Goal: Transaction & Acquisition: Obtain resource

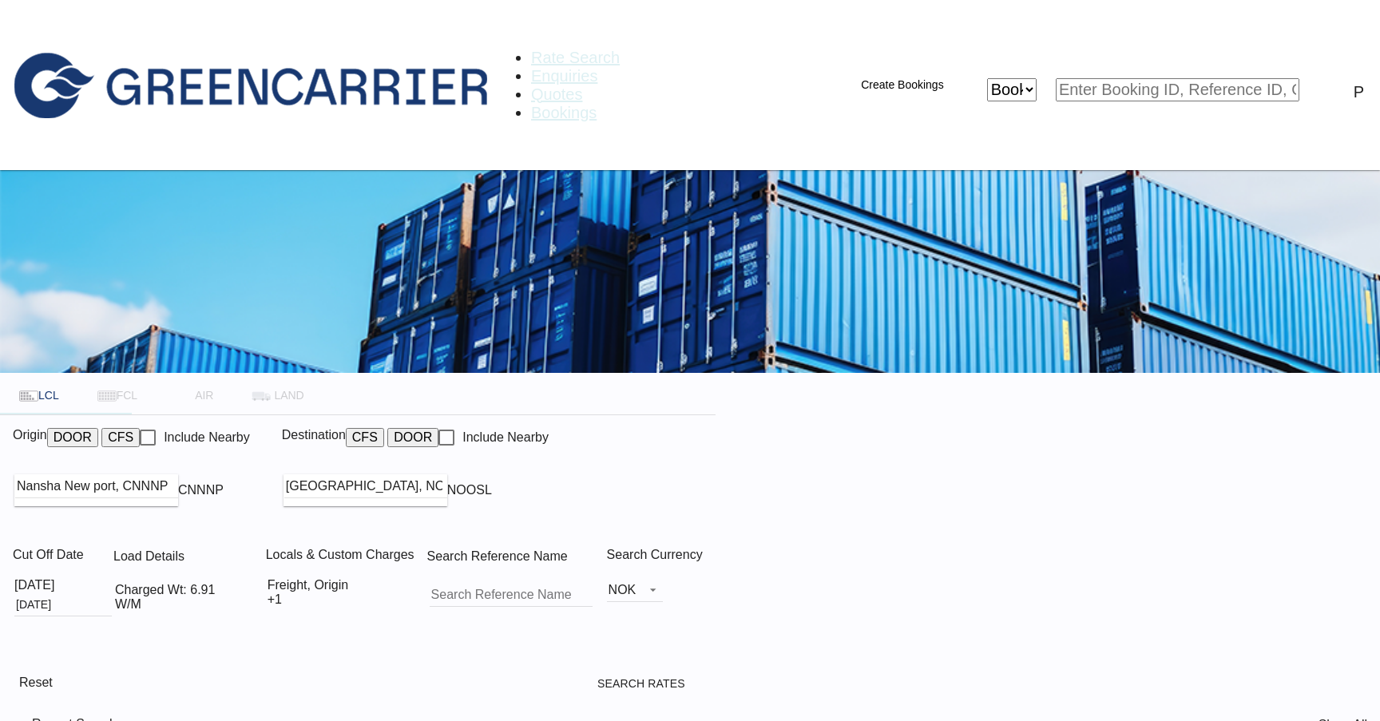
click at [531, 49] on span "Rate Search" at bounding box center [575, 58] width 89 height 18
click at [109, 27] on img at bounding box center [249, 83] width 499 height 166
click at [210, 474] on input "Nansha New port, CNNNP" at bounding box center [128, 486] width 163 height 24
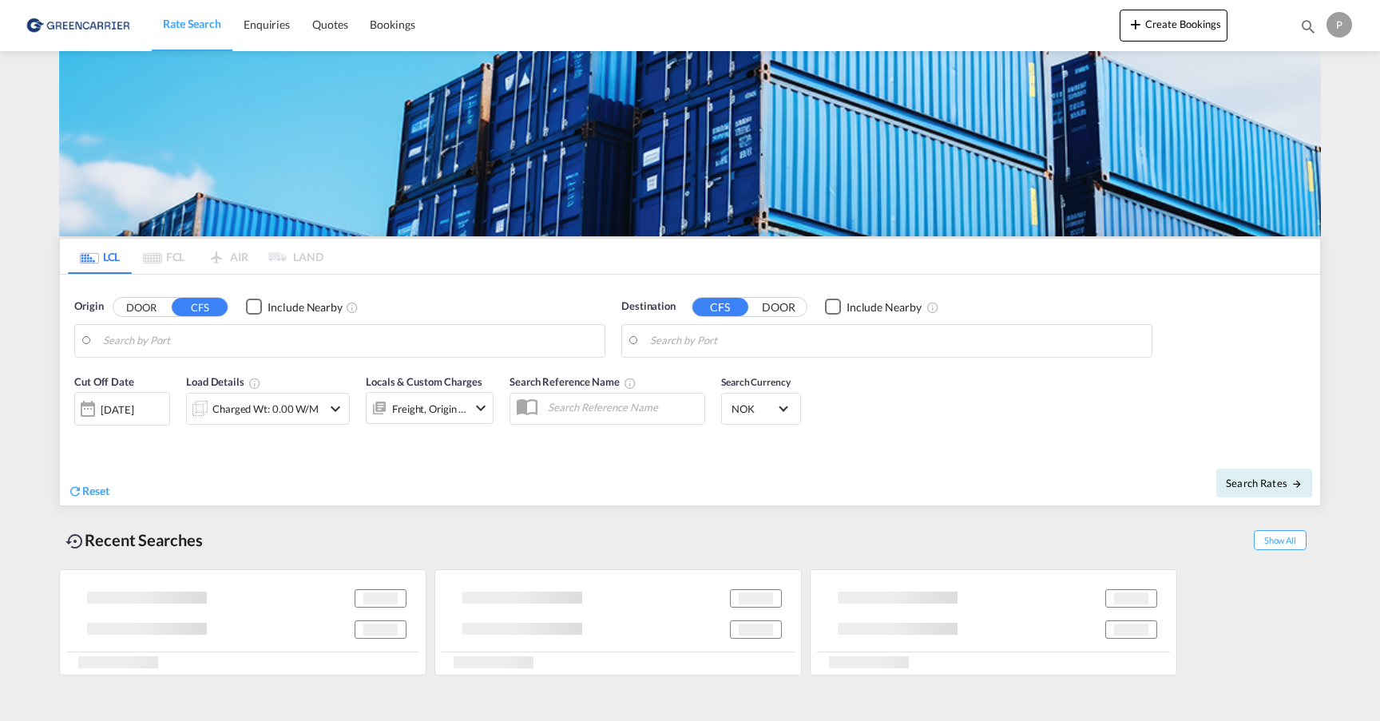
type input "Nansha New port, CNNNP"
type input "[GEOGRAPHIC_DATA], NOOSL"
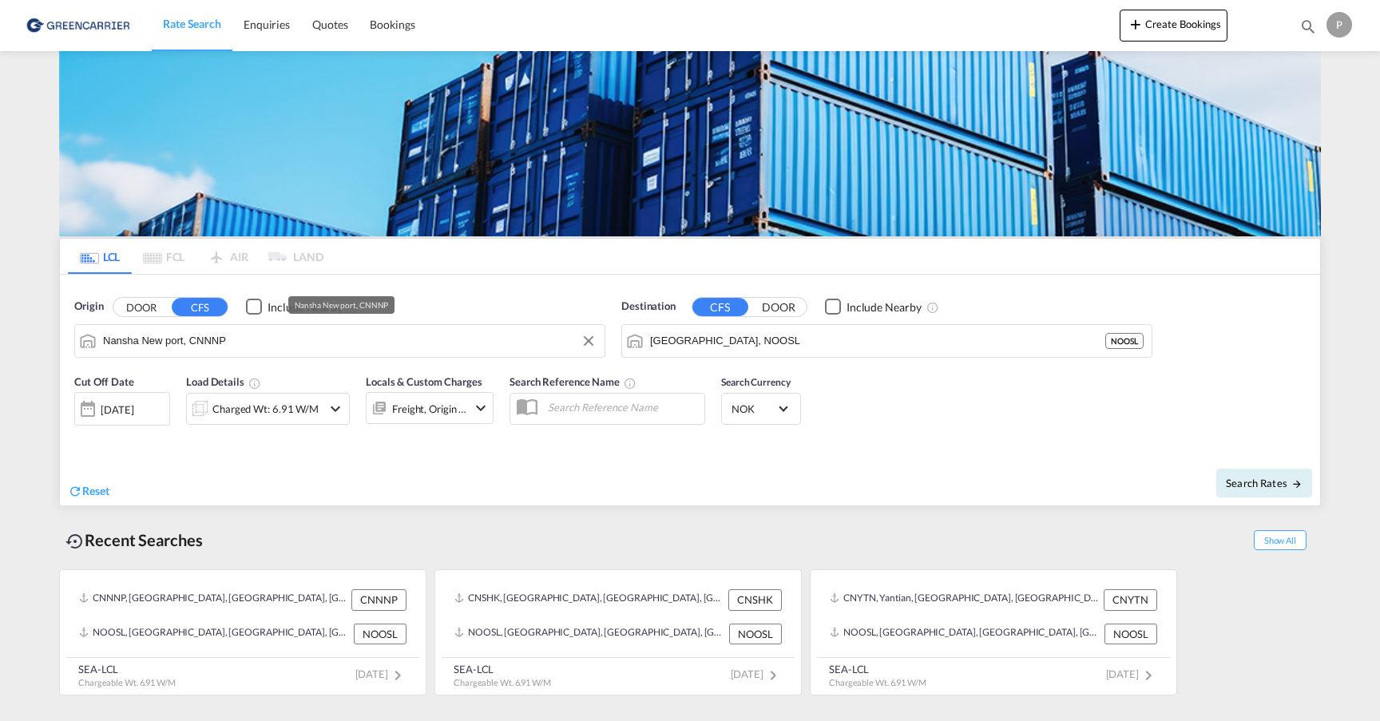
click at [363, 346] on input "Nansha New port, CNNNP" at bounding box center [349, 341] width 493 height 24
click at [239, 399] on div "Yiwu , ZJ China CNYIU" at bounding box center [226, 385] width 303 height 48
type input "Yiwu, ZJ, CNYIU"
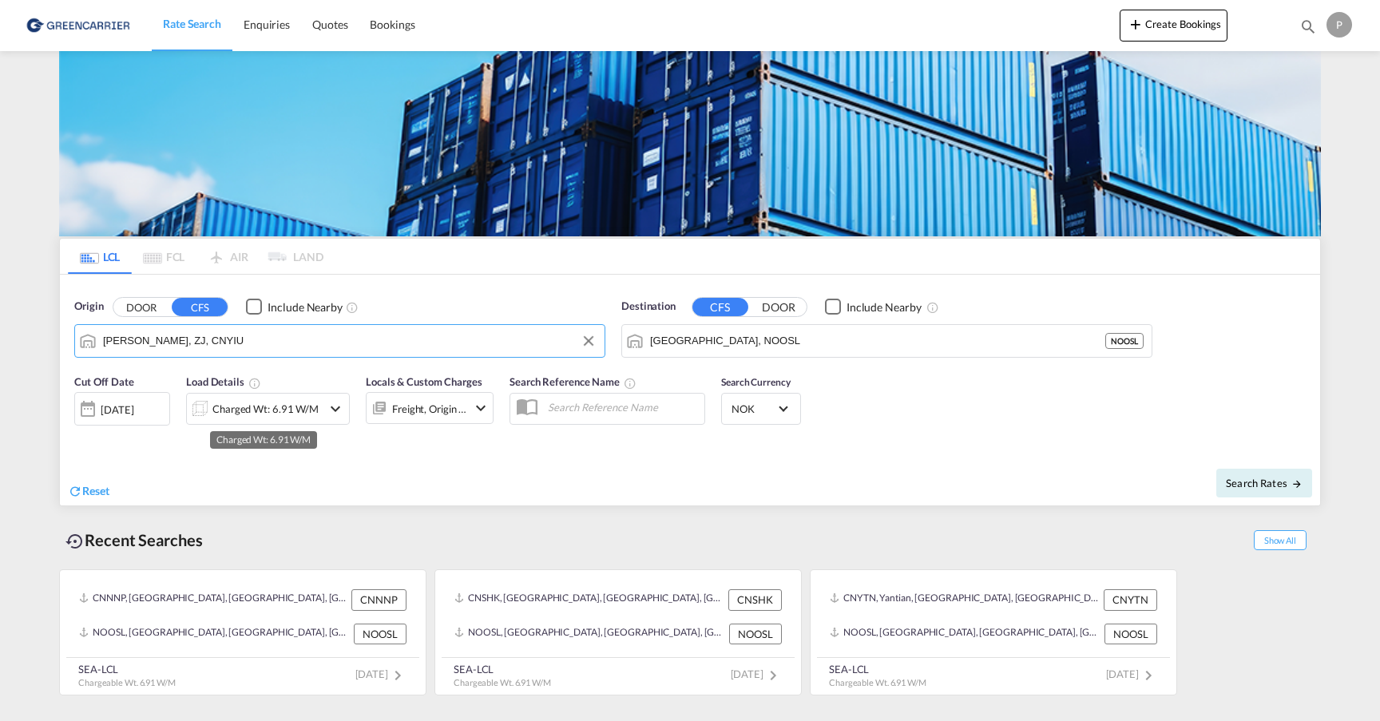
click at [262, 404] on div "Charged Wt: 6.91 W/M" at bounding box center [265, 409] width 106 height 22
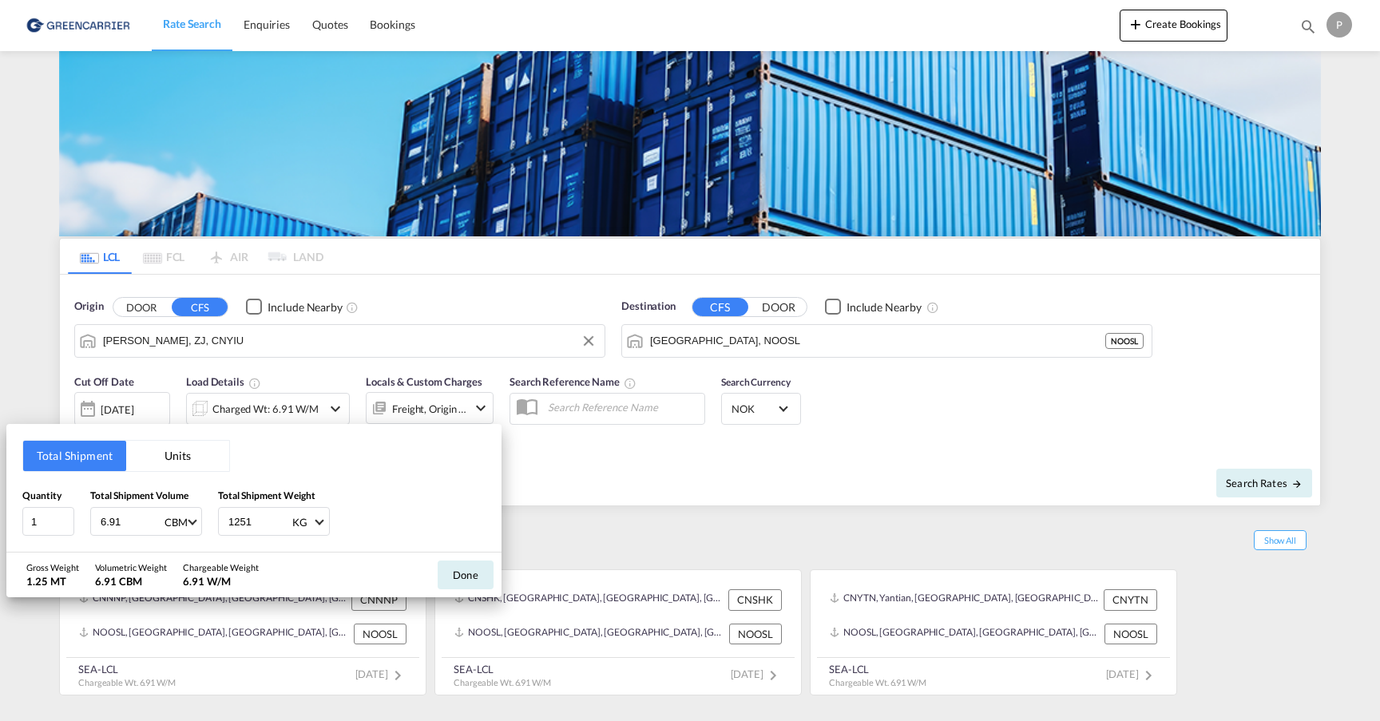
click at [173, 463] on button "Units" at bounding box center [177, 456] width 103 height 30
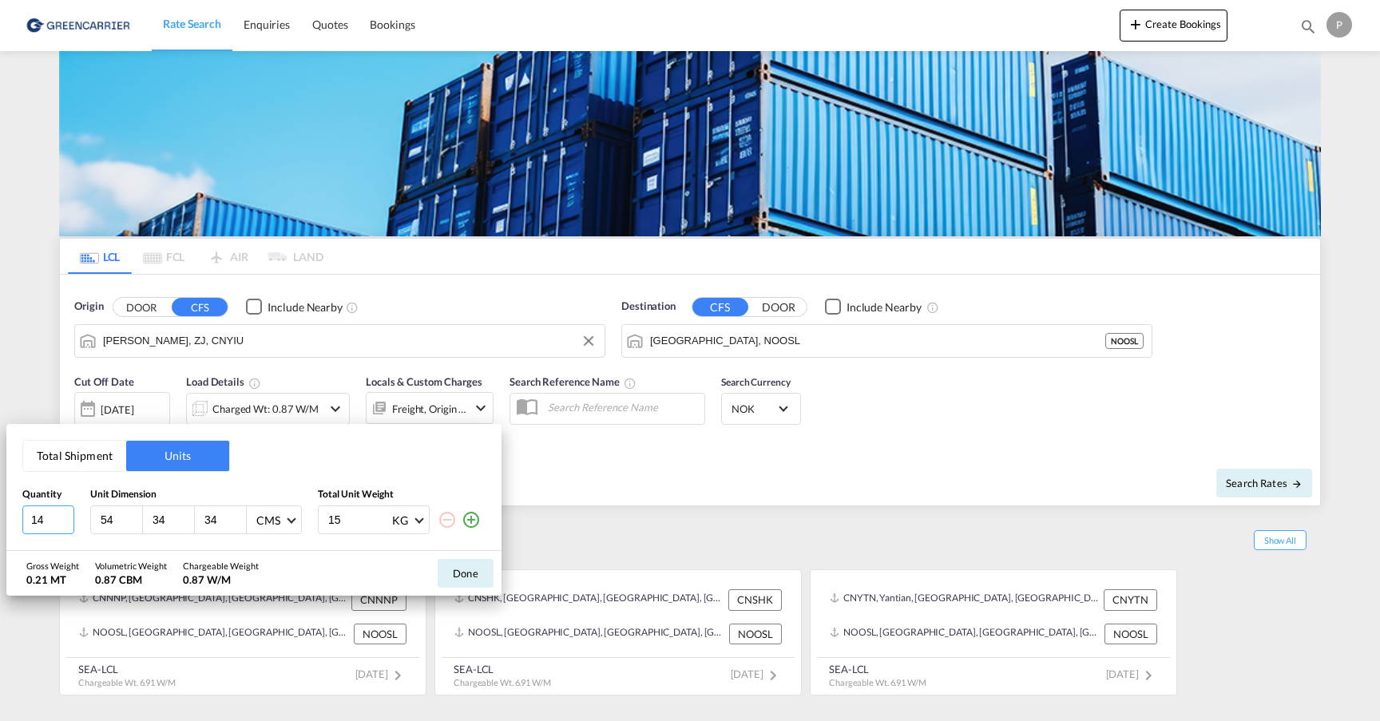
click at [46, 517] on input "14" at bounding box center [48, 519] width 52 height 29
type input "75"
type input "43"
type input "33"
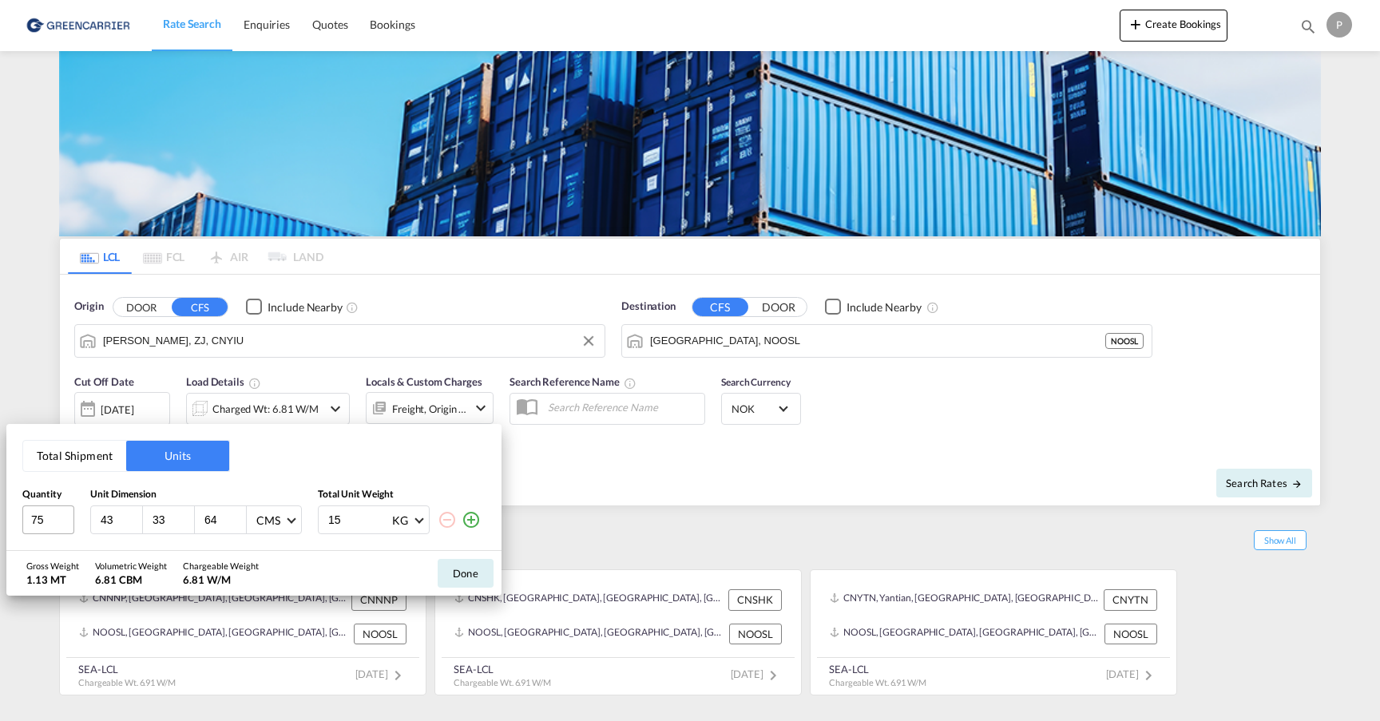
type input "64"
type input "11.5"
click at [344, 551] on div "Gross Weight 0.86 MT Volumetric Weight 6.81 CBM Chargeable Weight 6.81 W/M Done" at bounding box center [253, 573] width 495 height 45
click at [224, 521] on input "64" at bounding box center [224, 520] width 43 height 14
click at [464, 576] on button "Done" at bounding box center [466, 573] width 56 height 29
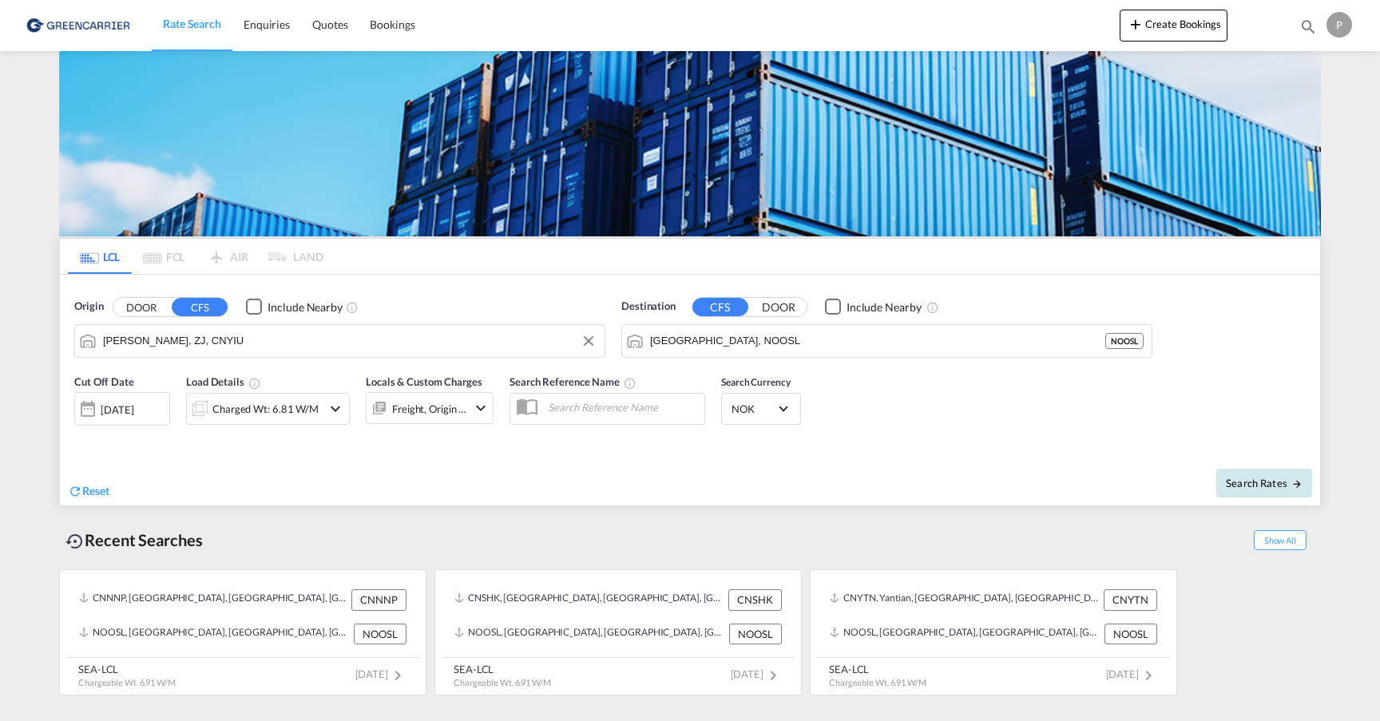
click at [1252, 482] on span "Search Rates" at bounding box center [1264, 483] width 77 height 13
type input "CNYIU to NOOSL / 3 Sep 2025"
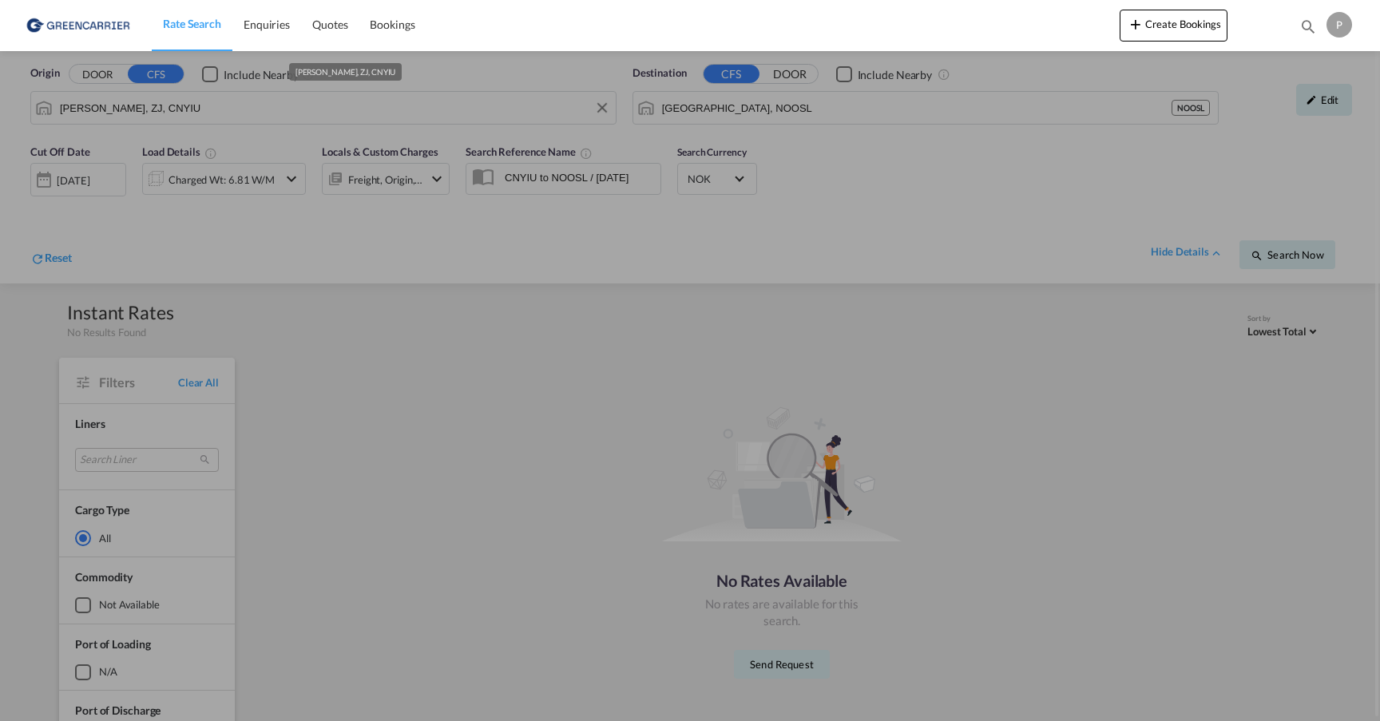
click at [196, 113] on input "Yiwu, ZJ, CNYIU" at bounding box center [334, 108] width 548 height 24
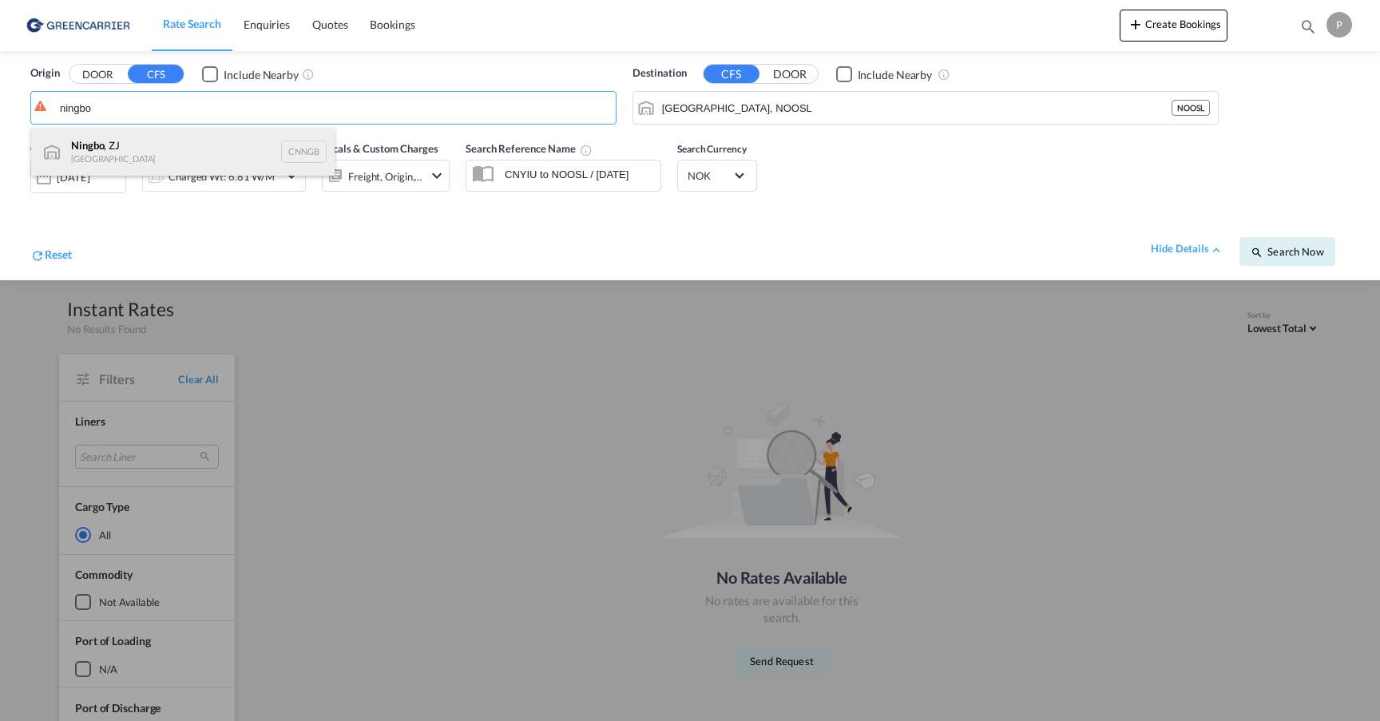
click at [175, 158] on div "Ningbo , ZJ China CNNGB" at bounding box center [182, 152] width 303 height 48
type input "Ningbo, ZJ, CNNGB"
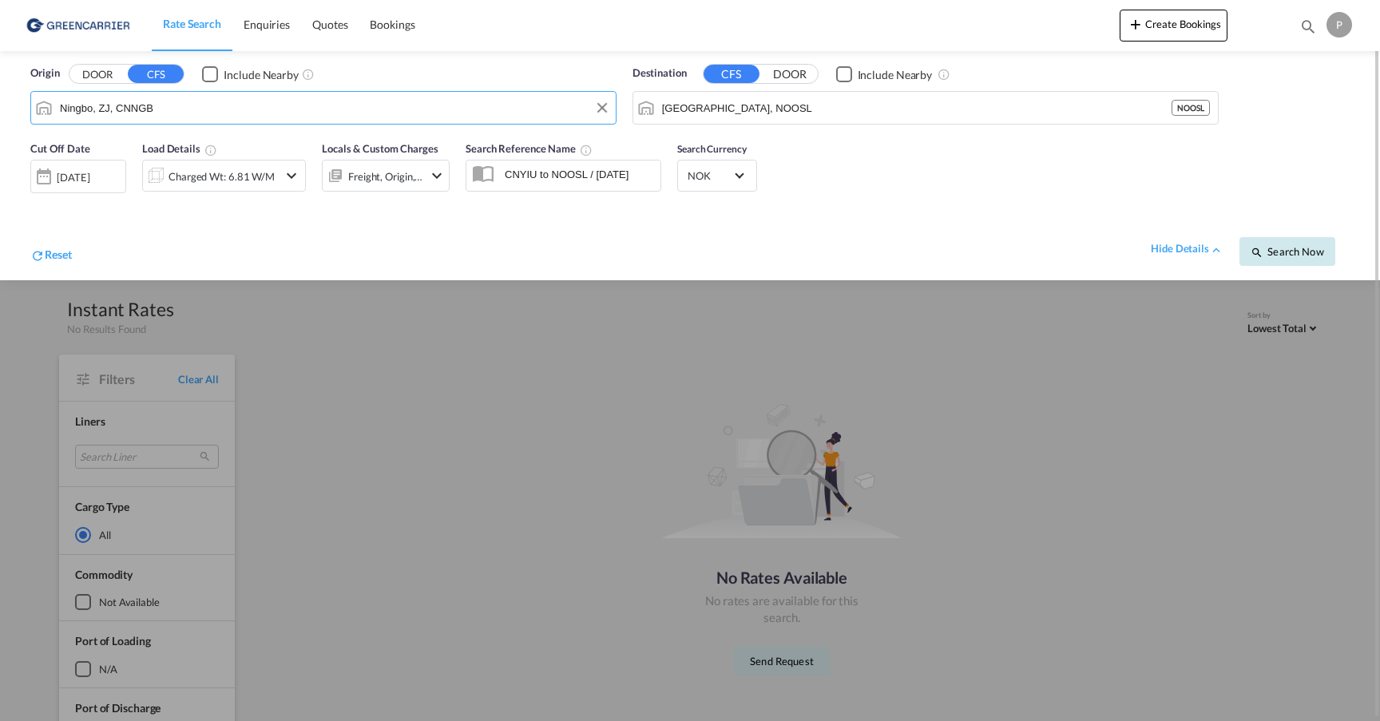
click at [1305, 251] on span "Search Now" at bounding box center [1286, 251] width 73 height 13
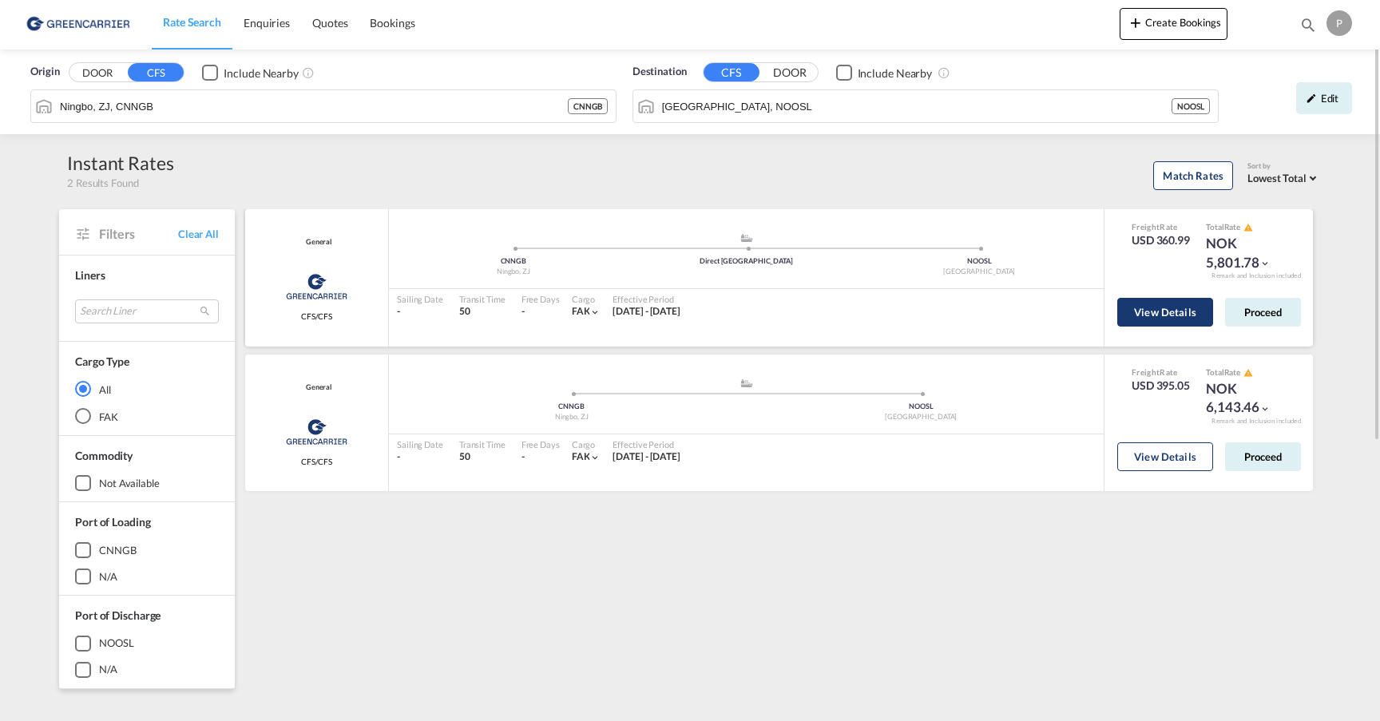
scroll to position [0, 1]
click at [1166, 308] on button "View Details" at bounding box center [1165, 312] width 96 height 29
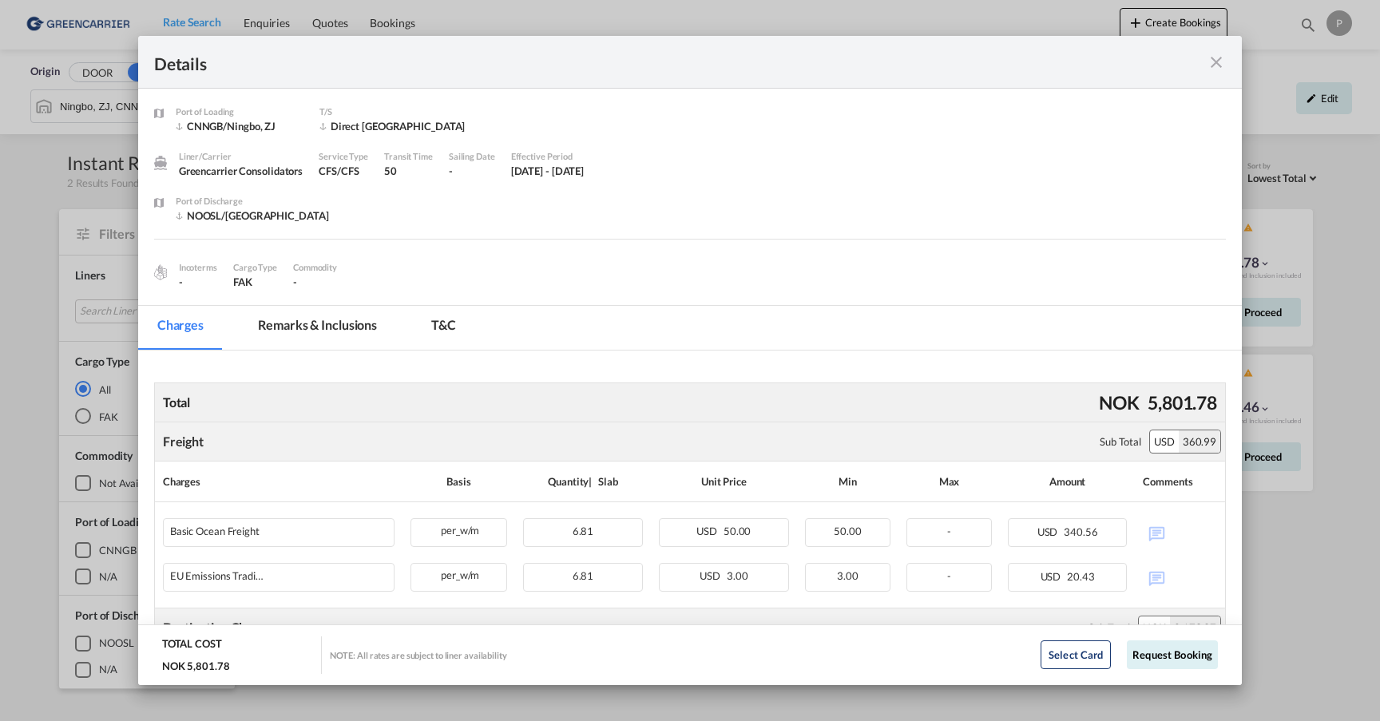
scroll to position [0, 0]
